Goal: Communication & Community: Connect with others

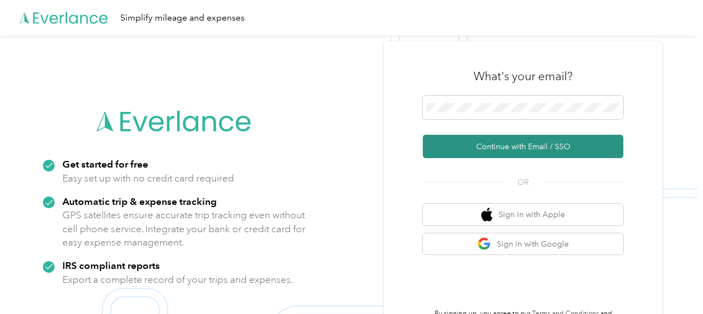
click at [497, 146] on button "Continue with Email / SSO" at bounding box center [523, 146] width 200 height 23
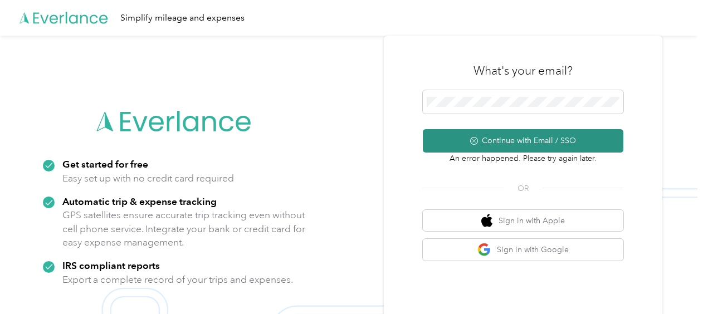
click at [511, 141] on button "Continue with Email / SSO" at bounding box center [523, 140] width 200 height 23
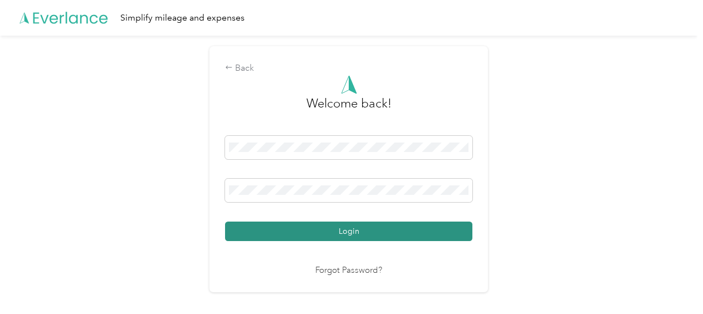
click at [353, 223] on button "Login" at bounding box center [348, 231] width 247 height 19
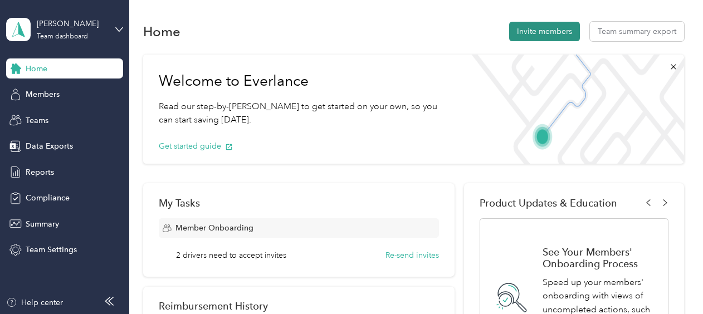
click at [549, 33] on button "Invite members" at bounding box center [544, 31] width 71 height 19
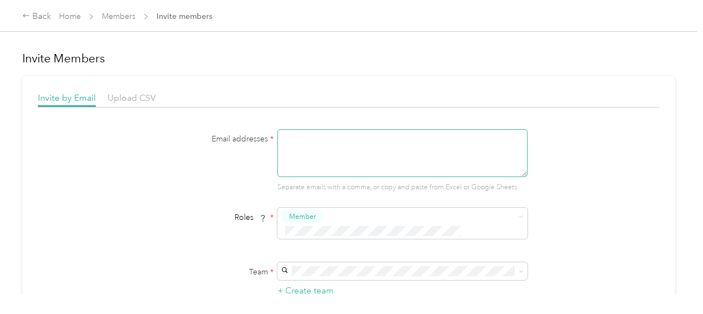
click at [291, 139] on textarea at bounding box center [402, 153] width 250 height 48
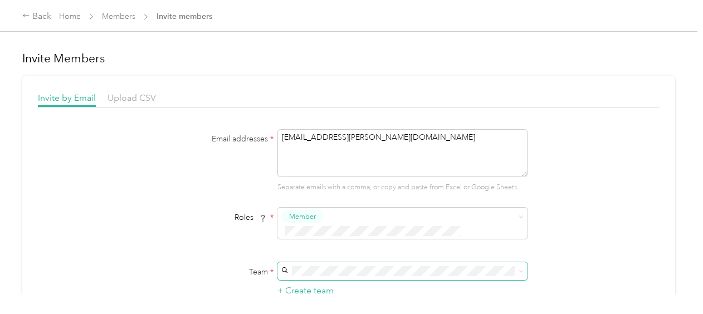
type textarea "[EMAIL_ADDRESS][PERSON_NAME][DOMAIN_NAME]"
click at [341, 226] on div "[PERSON_NAME] [PERSON_NAME]" at bounding box center [400, 230] width 234 height 26
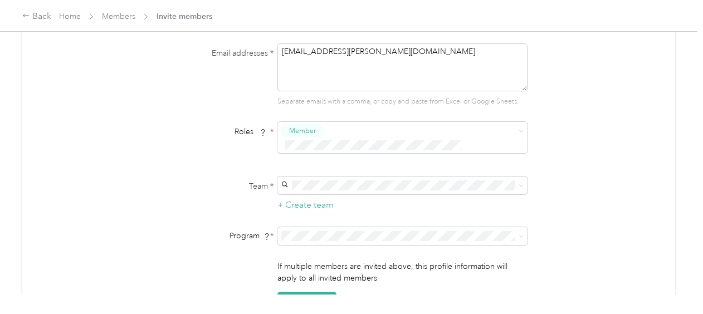
scroll to position [111, 0]
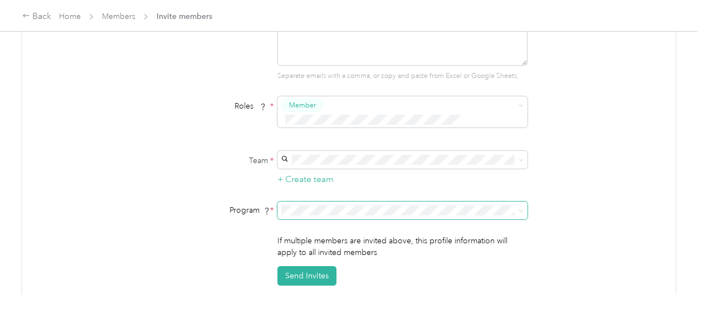
click at [382, 202] on span at bounding box center [402, 211] width 250 height 18
click at [349, 62] on li "Aco Rate (CPM)" at bounding box center [401, 59] width 250 height 19
click at [302, 266] on button "Send Invites" at bounding box center [306, 275] width 59 height 19
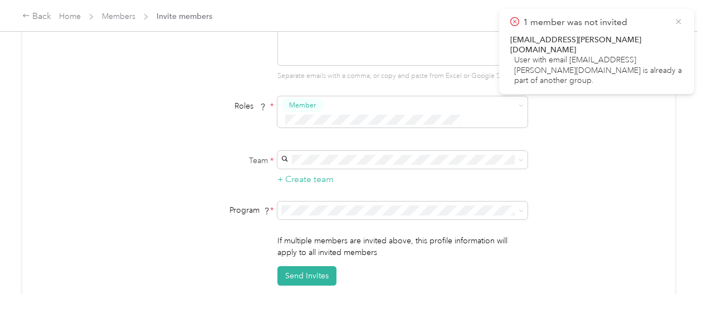
click at [676, 19] on icon at bounding box center [678, 21] width 5 height 5
